Goal: Find specific page/section

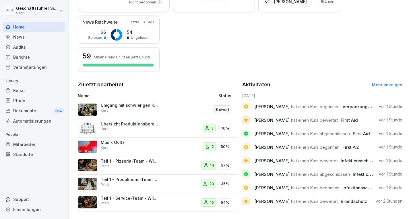
scroll to position [132, 0]
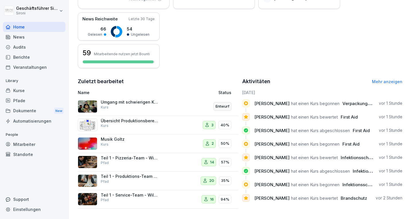
click at [381, 81] on link "Mehr anzeigen" at bounding box center [387, 81] width 30 height 5
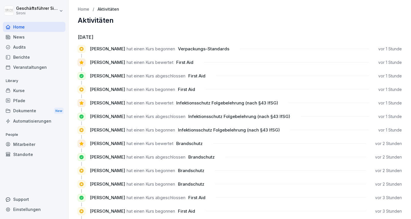
click at [23, 93] on div "Kurse" at bounding box center [34, 90] width 63 height 10
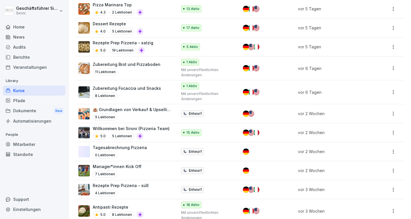
scroll to position [38, 0]
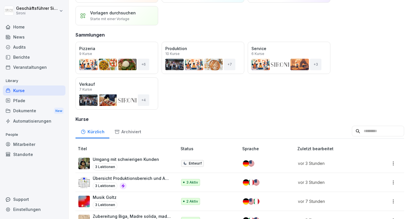
click at [376, 134] on input at bounding box center [378, 131] width 52 height 11
type input "*"
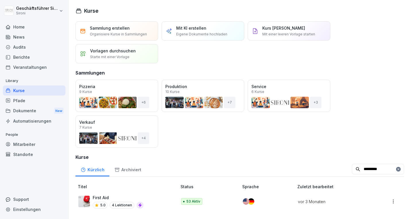
type input "*********"
click at [87, 198] on img at bounding box center [83, 200] width 11 height 11
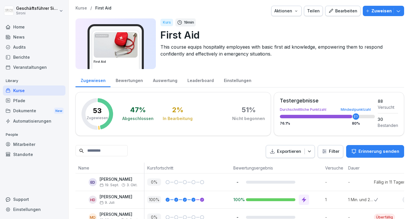
click at [130, 82] on div "Bewertungen" at bounding box center [129, 79] width 37 height 15
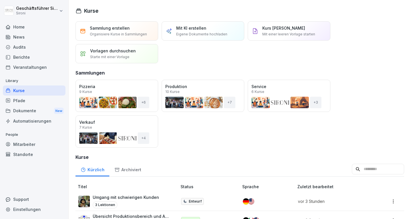
click at [372, 167] on input at bounding box center [378, 168] width 52 height 11
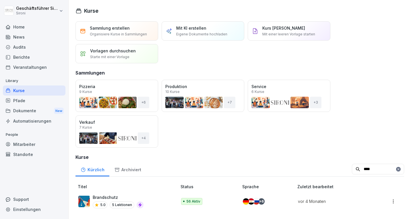
type input "****"
click at [111, 198] on p "Brandschutz" at bounding box center [118, 197] width 51 height 6
